Goal: Information Seeking & Learning: Learn about a topic

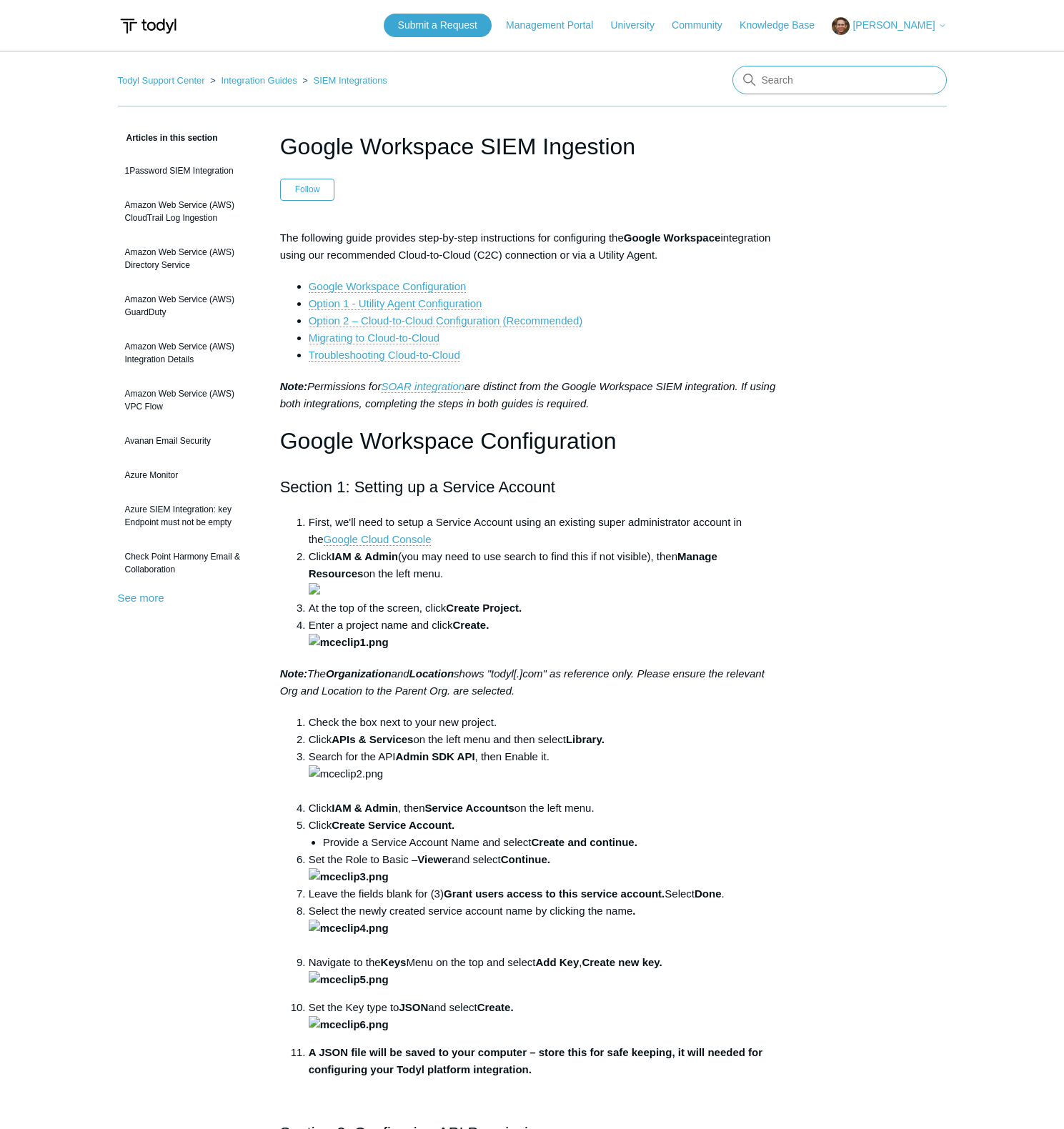
click at [789, 76] on input "Search" at bounding box center [839, 80] width 214 height 28
type input "google"
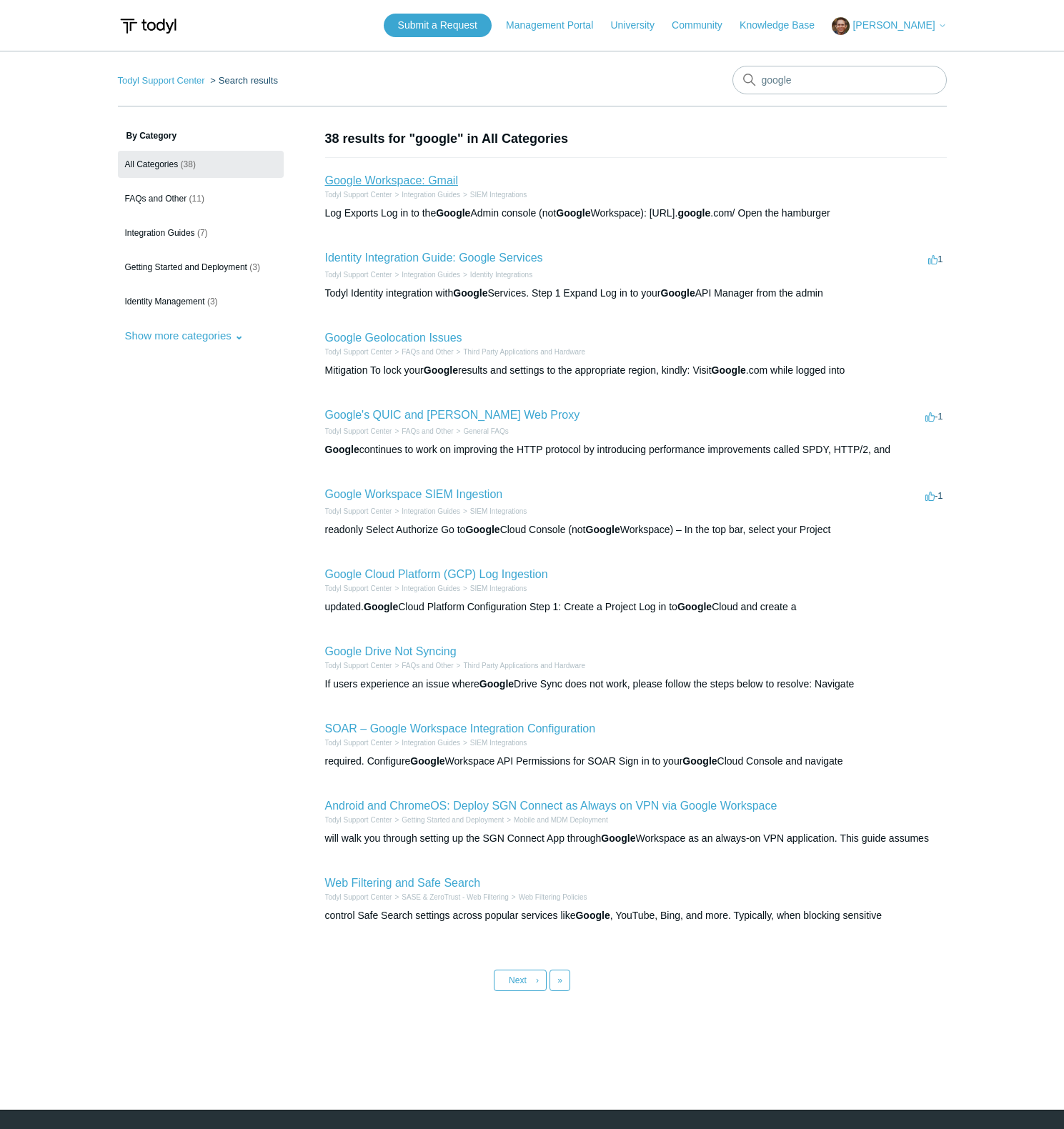
click at [428, 176] on link "Google Workspace: Gmail" at bounding box center [391, 180] width 133 height 12
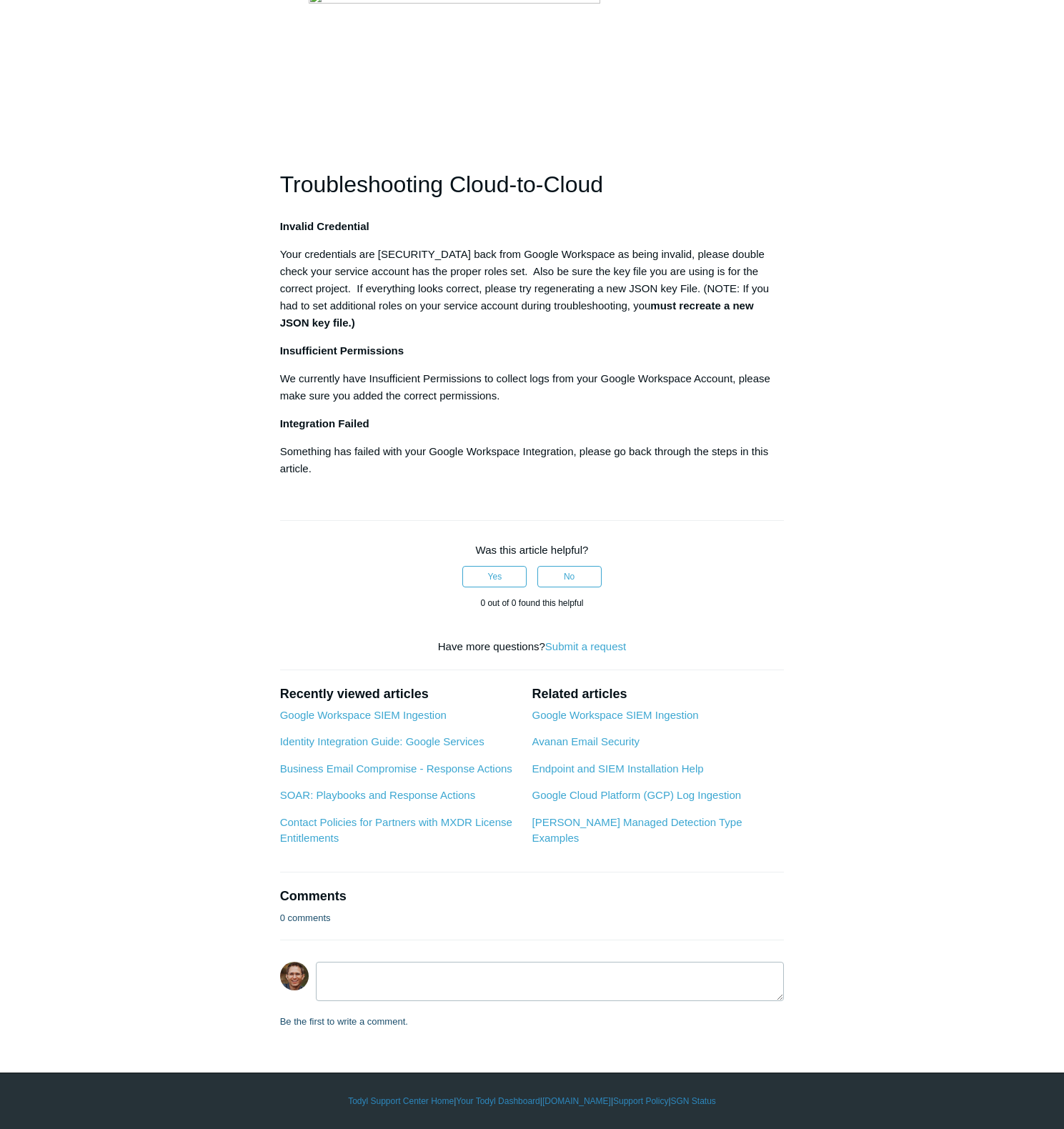
scroll to position [10068, 0]
click at [622, 716] on link "Google Workspace SIEM Ingestion" at bounding box center [615, 715] width 166 height 12
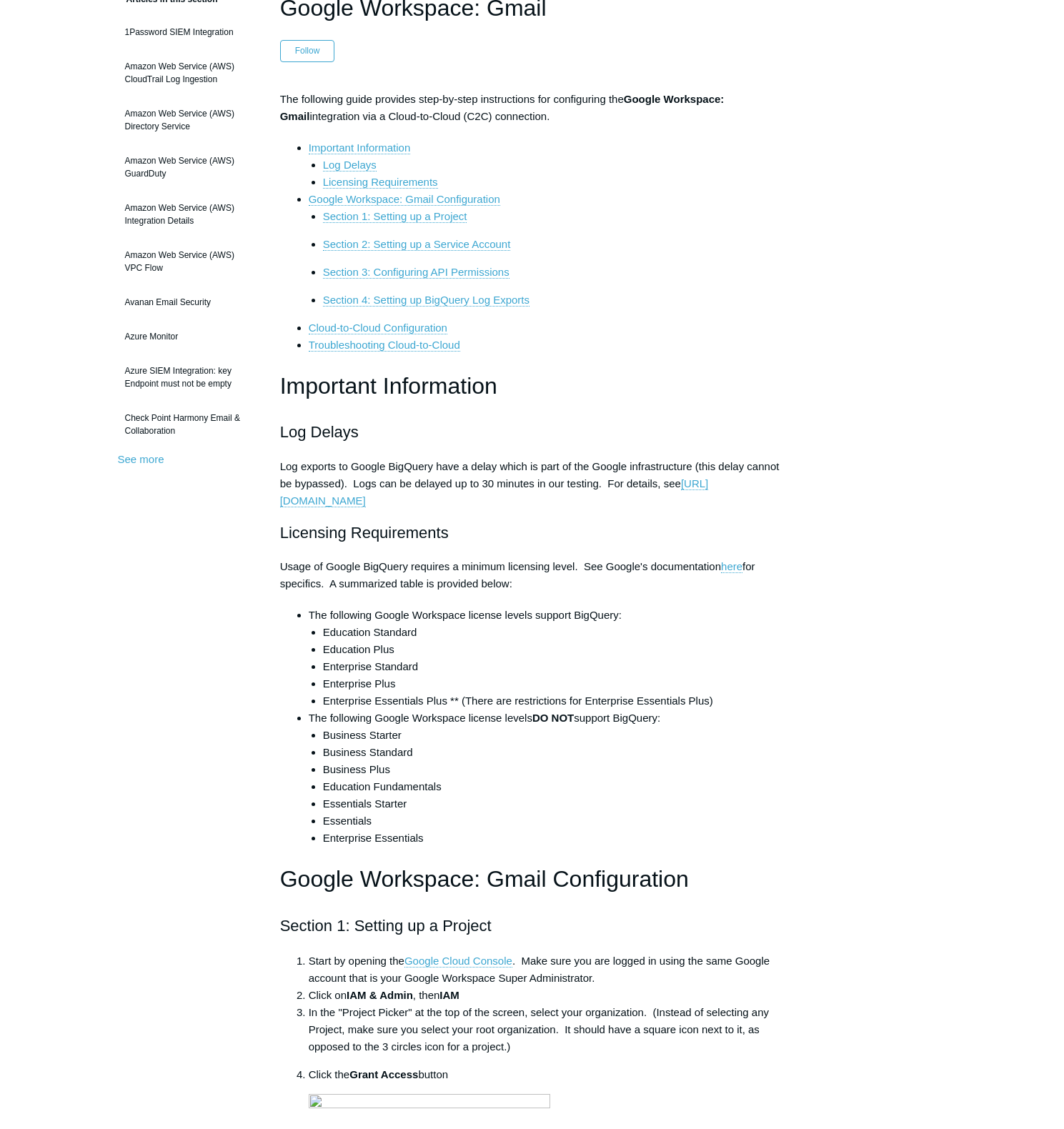
scroll to position [144, 0]
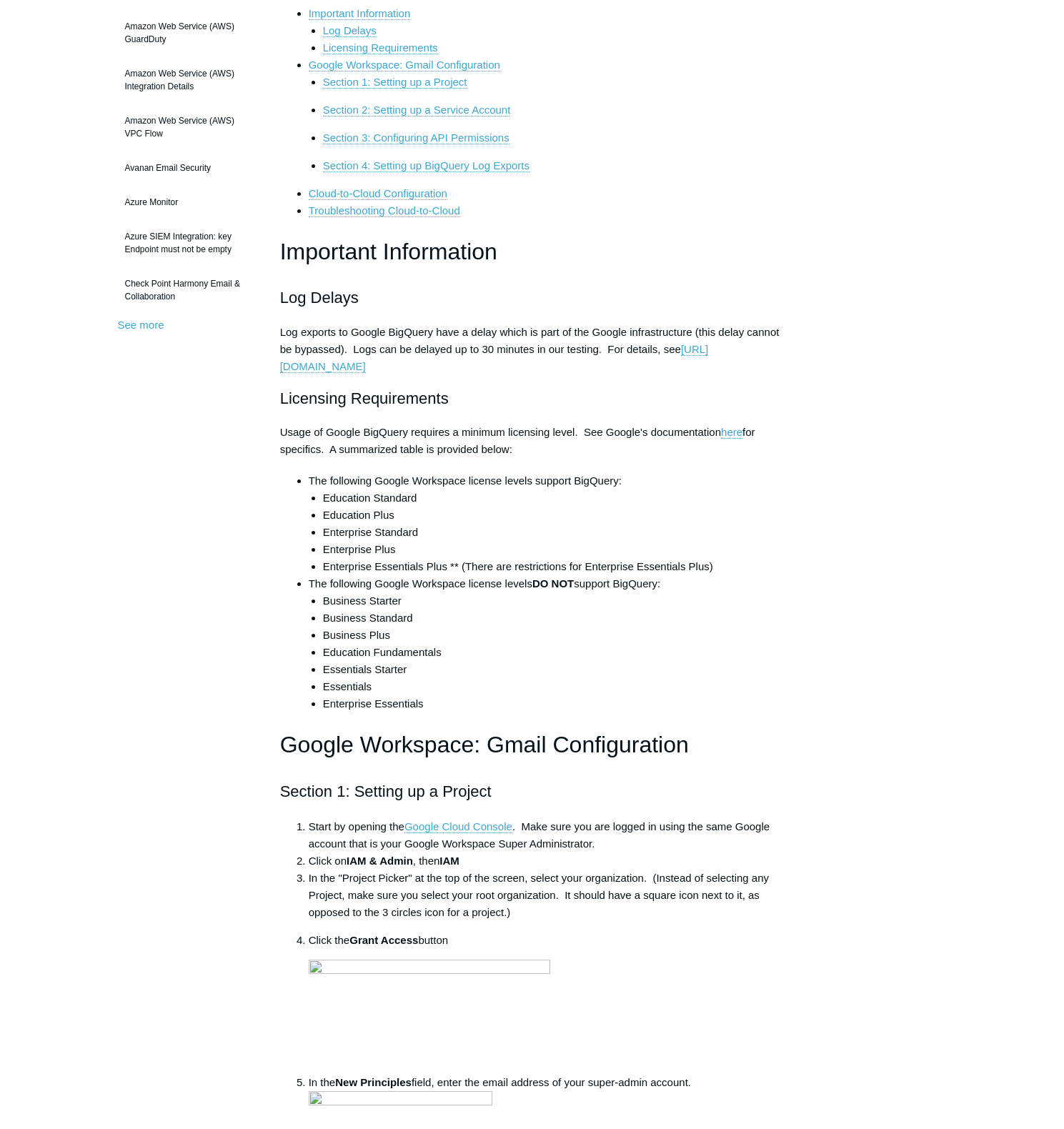
scroll to position [338, 0]
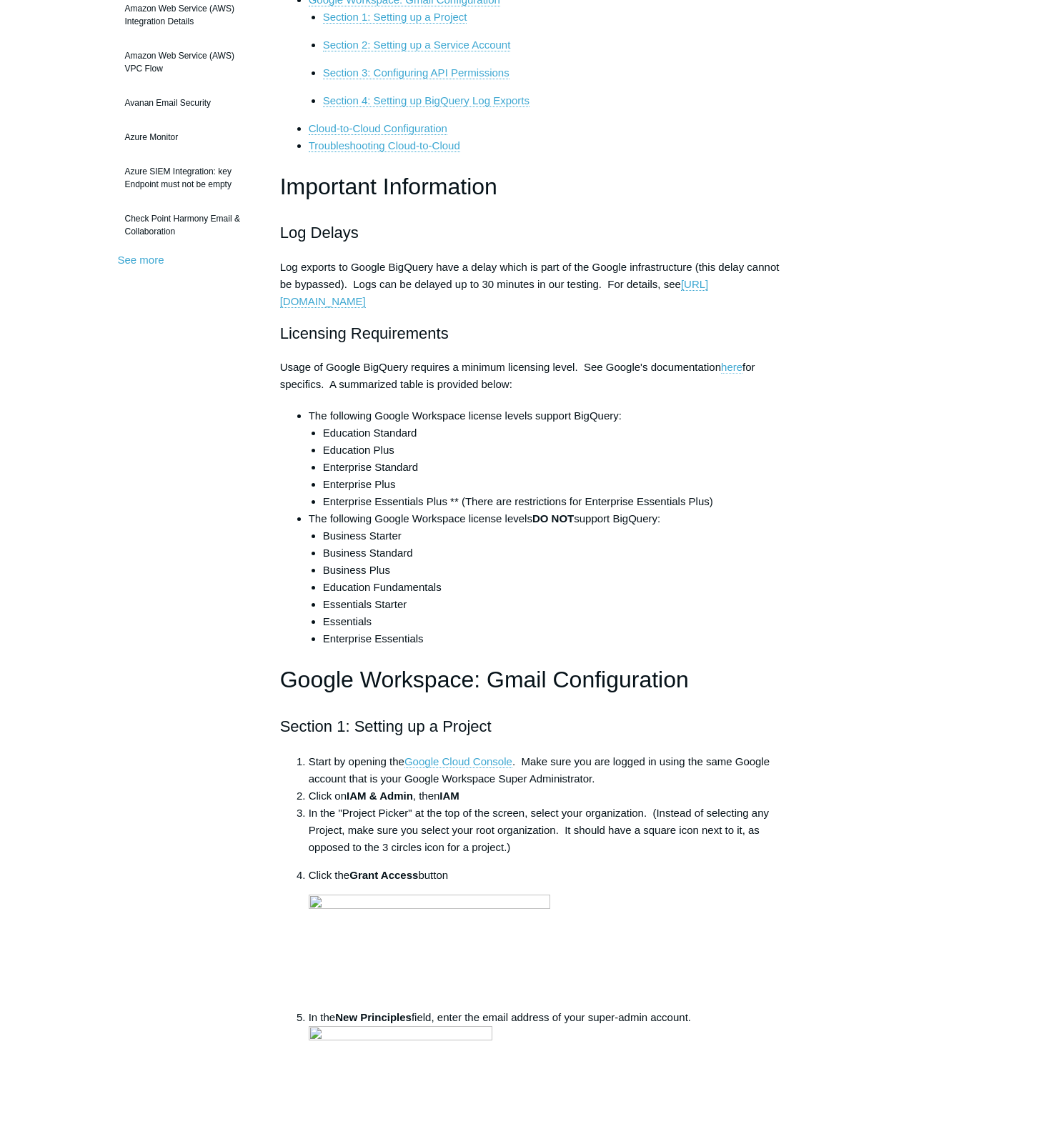
click at [732, 369] on link "here" at bounding box center [731, 367] width 21 height 13
click at [609, 442] on li "Education Plus" at bounding box center [554, 450] width 461 height 17
click at [423, 270] on p "Log exports to Google BigQuery have a delay which is part of the Google infrast…" at bounding box center [532, 285] width 504 height 51
copy p "BigQuery"
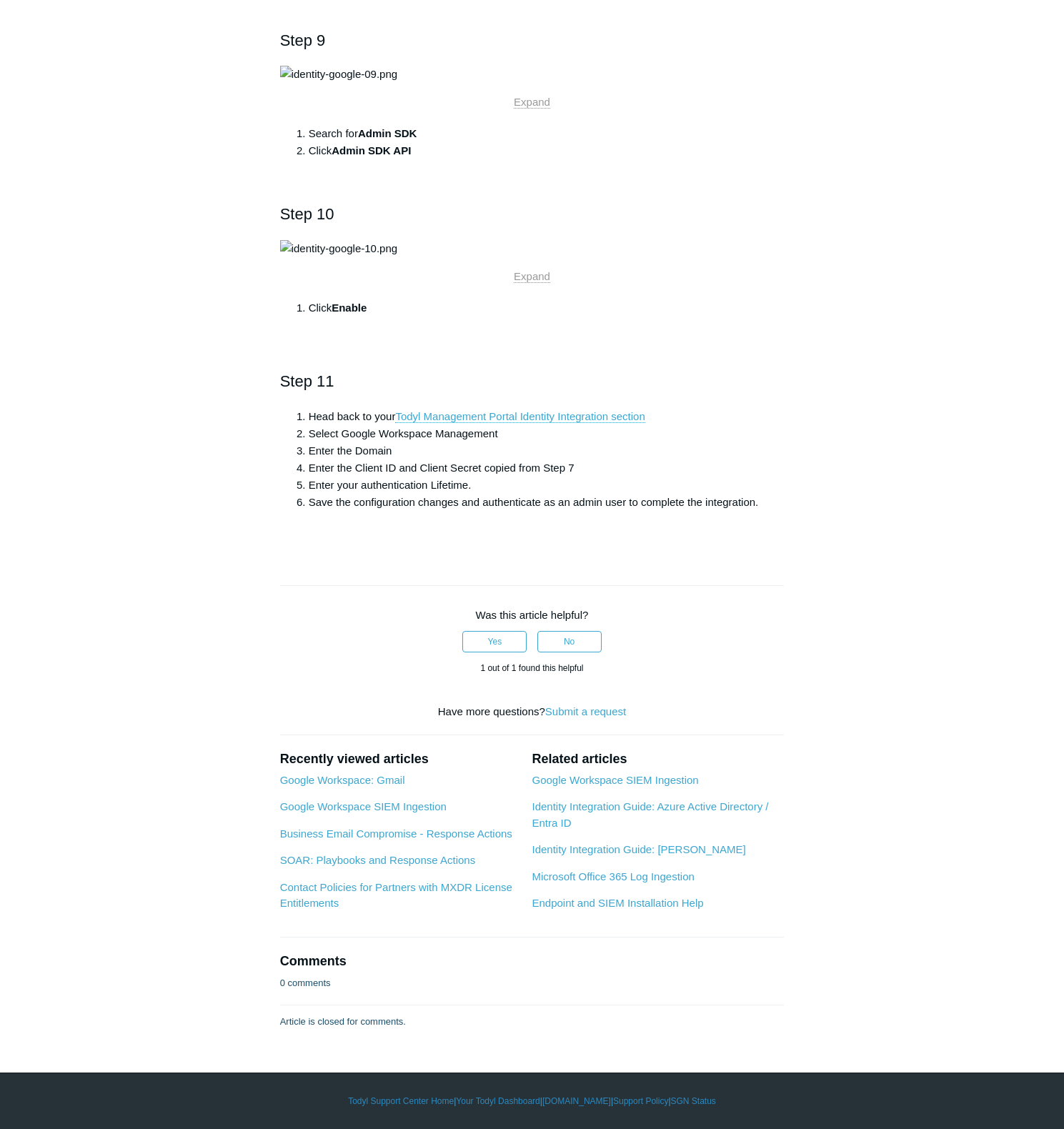
scroll to position [4397, 0]
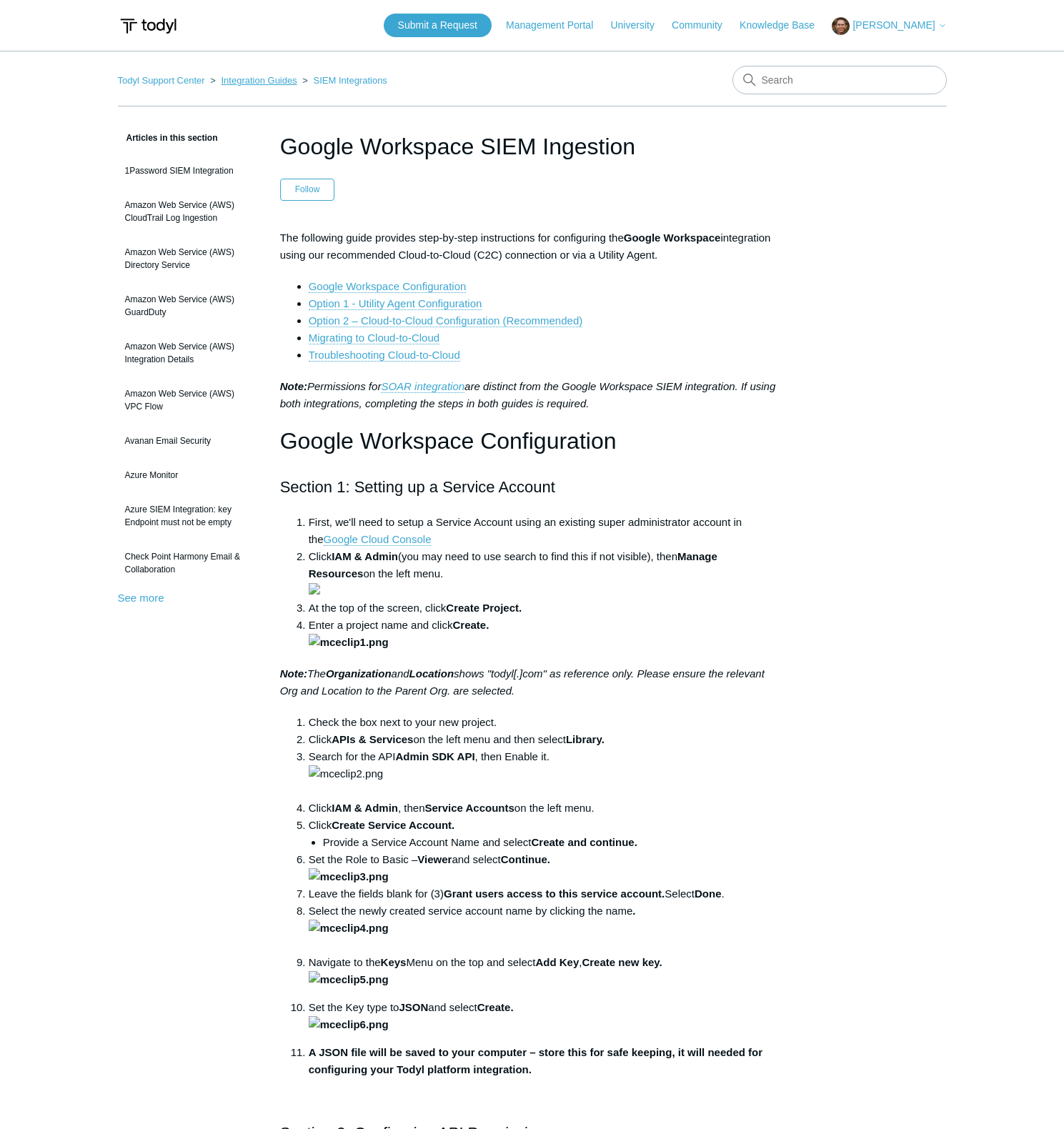
click at [277, 79] on link "Integration Guides" at bounding box center [259, 81] width 75 height 11
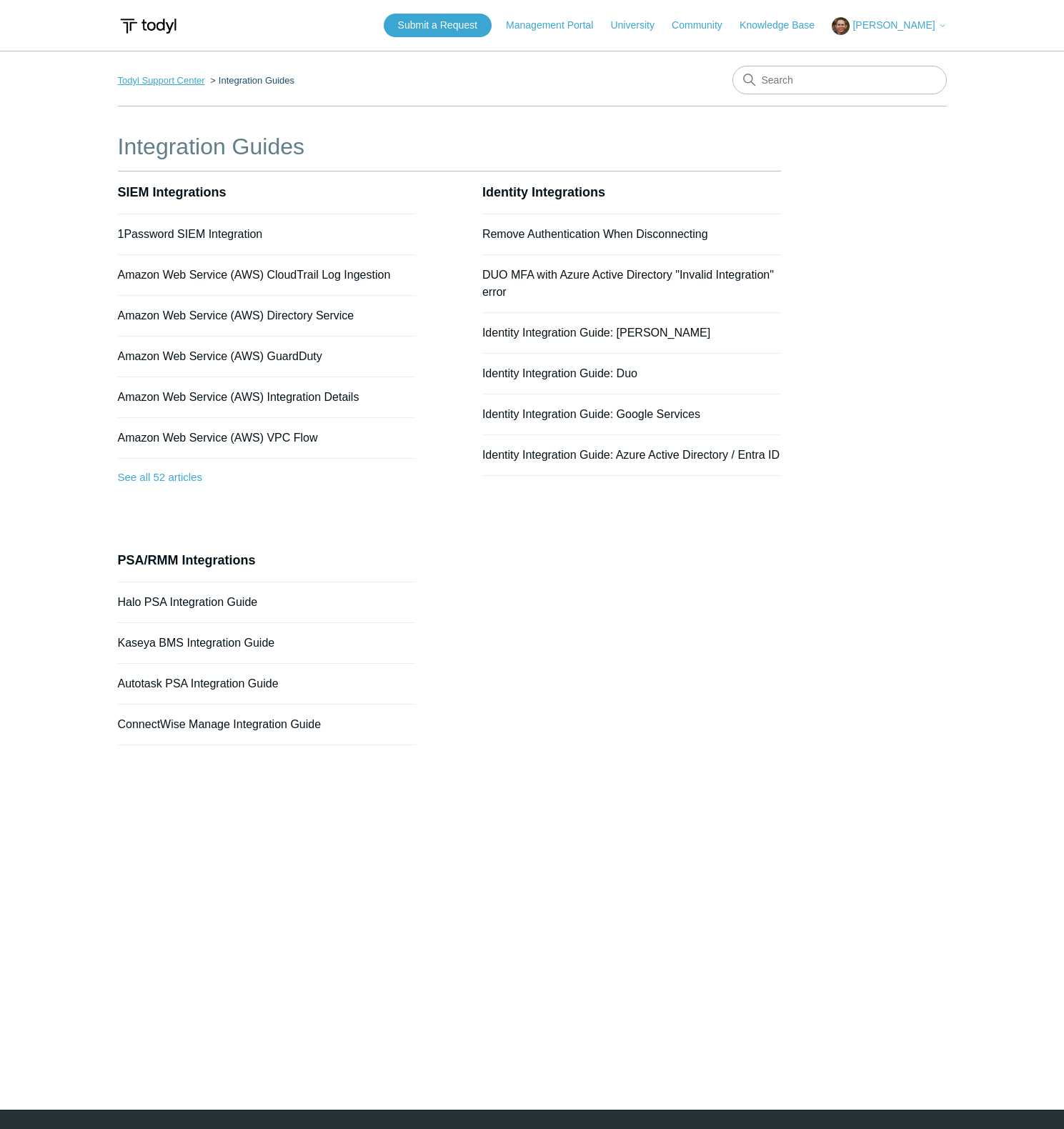
click at [179, 83] on link "Todyl Support Center" at bounding box center [162, 81] width 87 height 11
